Goal: Transaction & Acquisition: Purchase product/service

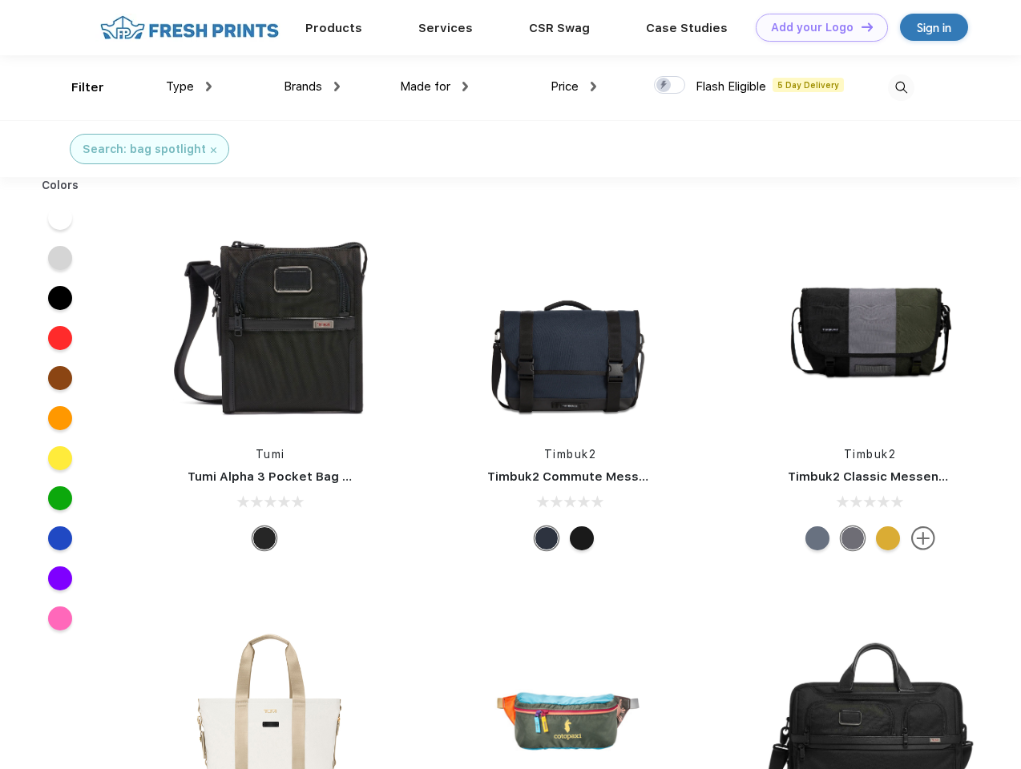
click at [816, 27] on link "Add your Logo Design Tool" at bounding box center [822, 28] width 132 height 28
click at [0, 0] on div "Design Tool" at bounding box center [0, 0] width 0 height 0
click at [860, 26] on link "Add your Logo Design Tool" at bounding box center [822, 28] width 132 height 28
click at [77, 87] on div "Filter" at bounding box center [87, 88] width 33 height 18
click at [189, 87] on span "Type" at bounding box center [180, 86] width 28 height 14
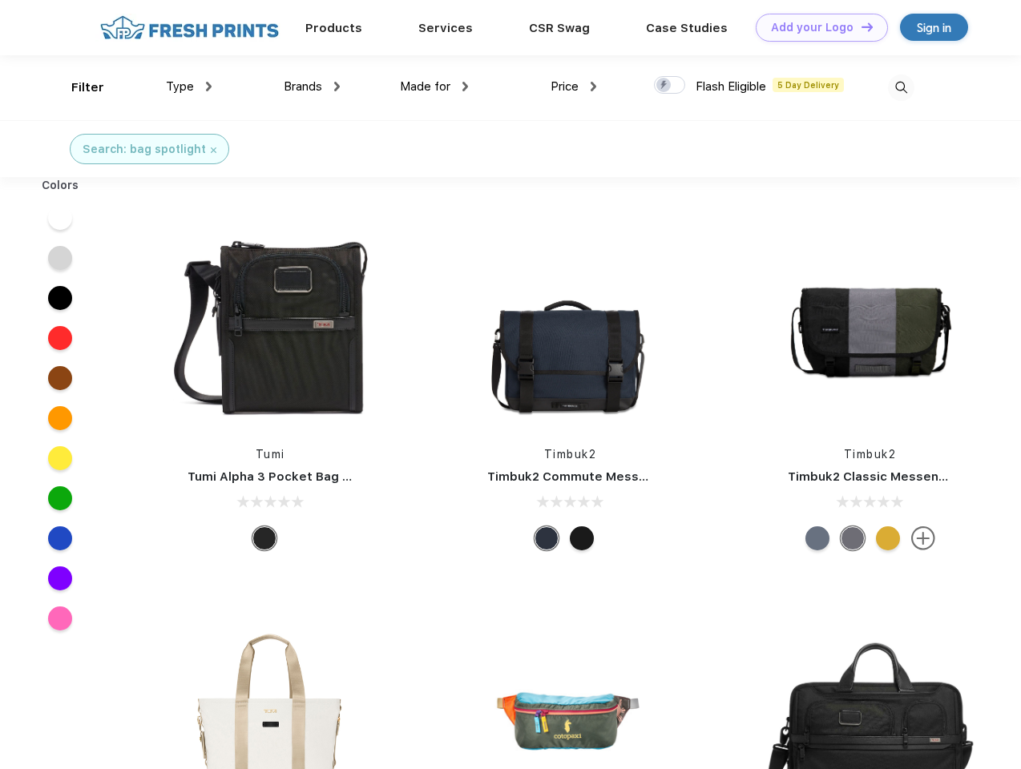
click at [312, 87] on span "Brands" at bounding box center [303, 86] width 38 height 14
click at [434, 87] on span "Made for" at bounding box center [425, 86] width 50 height 14
click at [574, 87] on span "Price" at bounding box center [565, 86] width 28 height 14
click at [670, 86] on div at bounding box center [669, 85] width 31 height 18
click at [664, 86] on input "checkbox" at bounding box center [659, 80] width 10 height 10
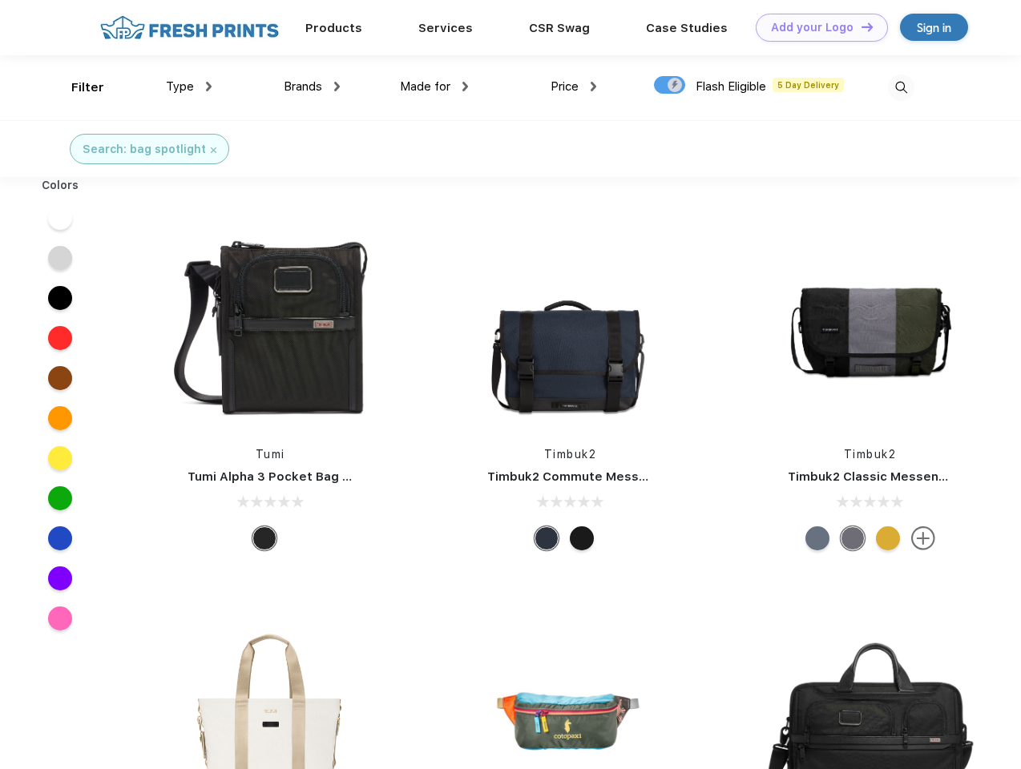
click at [901, 87] on img at bounding box center [901, 88] width 26 height 26
